Goal: Find specific page/section: Find specific page/section

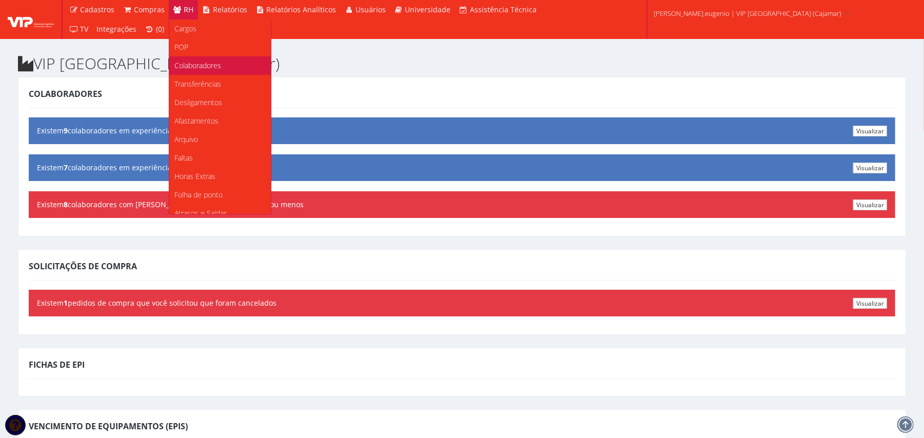
click at [196, 63] on span "Colaboradores" at bounding box center [197, 66] width 47 height 10
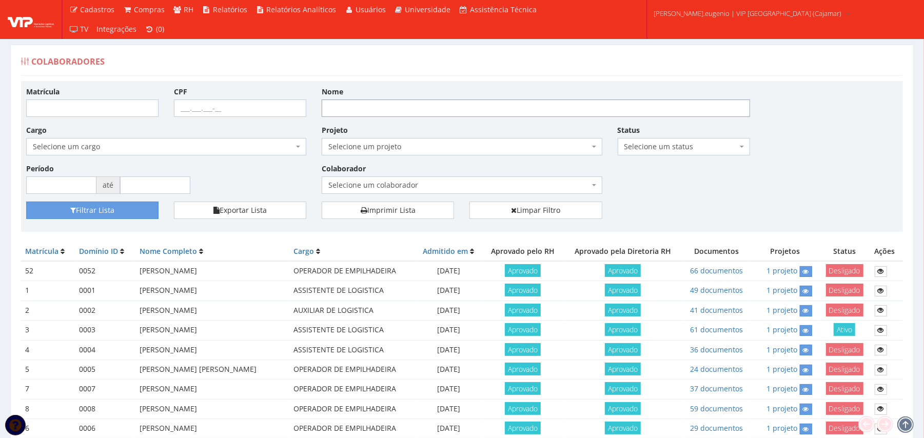
click at [450, 116] on input "Nome" at bounding box center [536, 108] width 428 height 17
type input "machado"
click at [26, 202] on button "Filtrar Lista" at bounding box center [92, 210] width 132 height 17
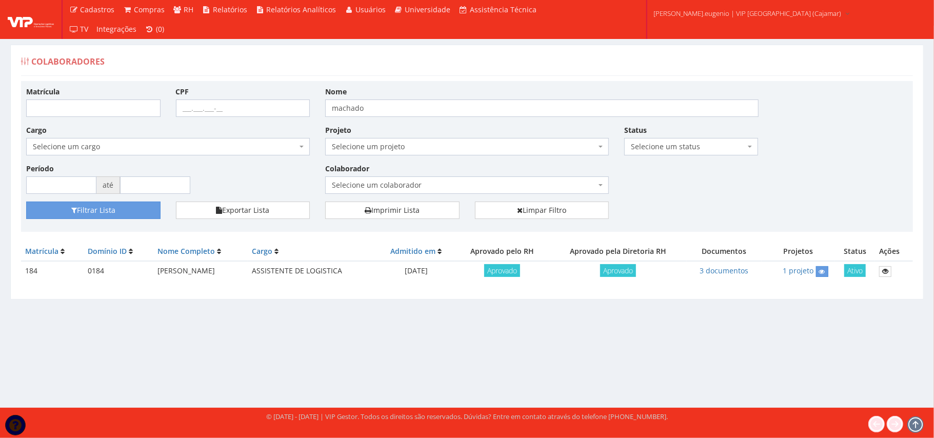
click at [803, 173] on div "Matrícula CPF Nome machado Cargo Selecione um cargo G1046 D0029 - 4110-05 - AGE…" at bounding box center [466, 143] width 897 height 115
